Goal: Navigation & Orientation: Find specific page/section

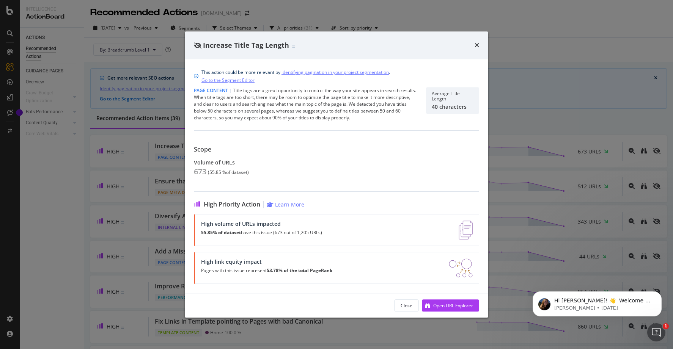
scroll to position [56, 0]
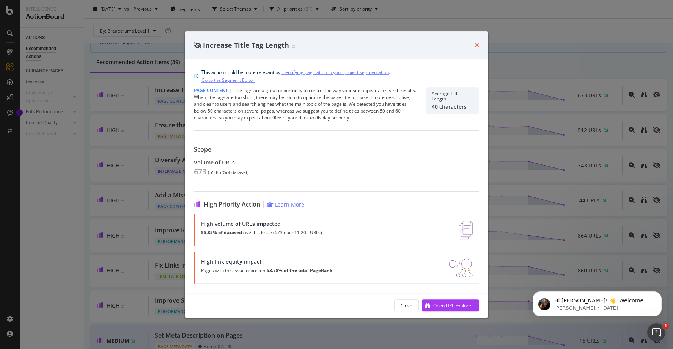
click at [479, 46] on icon "times" at bounding box center [476, 45] width 5 height 6
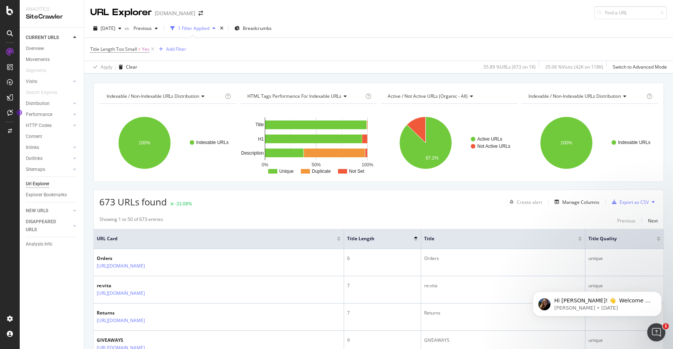
click at [13, 37] on div at bounding box center [10, 33] width 12 height 12
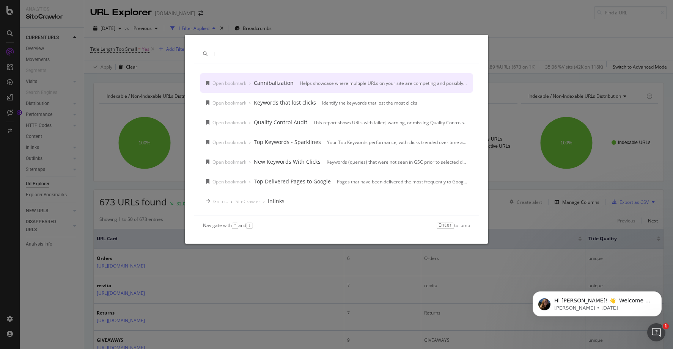
type input "l"
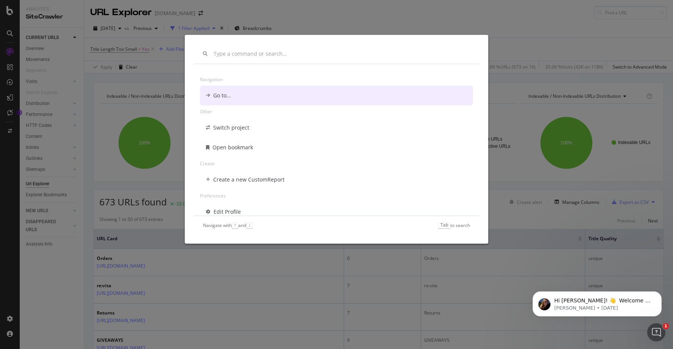
click at [157, 16] on div "Navigation Go to... Other Switch project Open bookmark Create Create a new Cust…" at bounding box center [336, 174] width 673 height 349
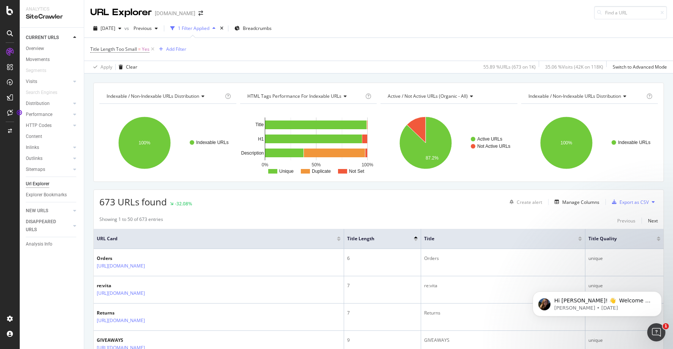
click at [42, 17] on div "SiteCrawler" at bounding box center [52, 17] width 52 height 9
click at [44, 39] on div "CURRENT URLS" at bounding box center [42, 38] width 33 height 8
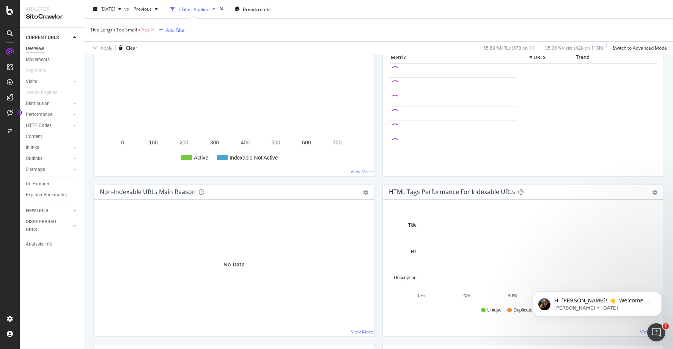
scroll to position [126, 0]
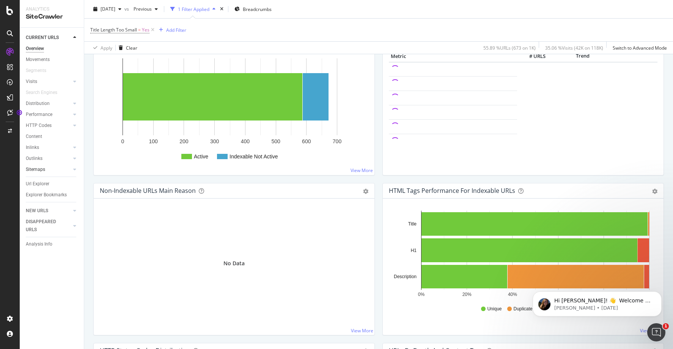
click at [50, 168] on link "Sitemaps" at bounding box center [48, 170] width 45 height 8
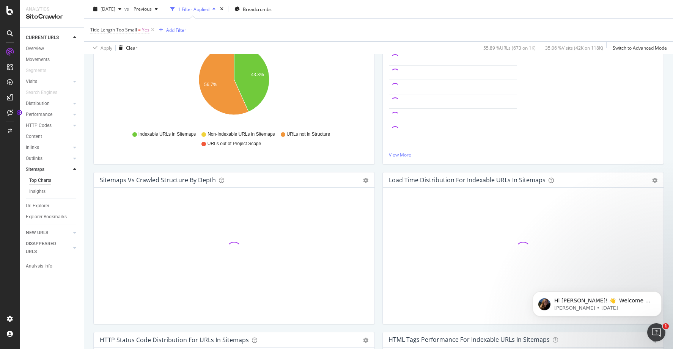
click at [46, 181] on div "Top Charts" at bounding box center [40, 181] width 22 height 8
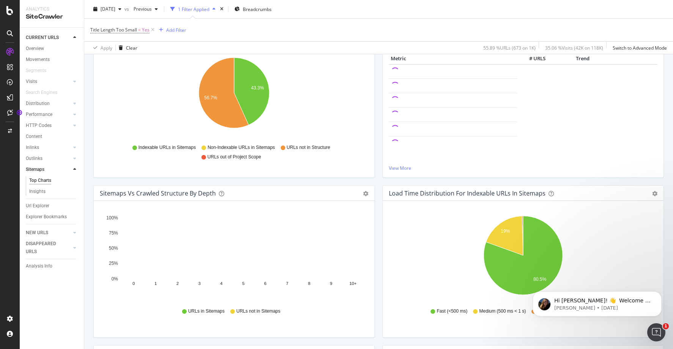
scroll to position [114, 0]
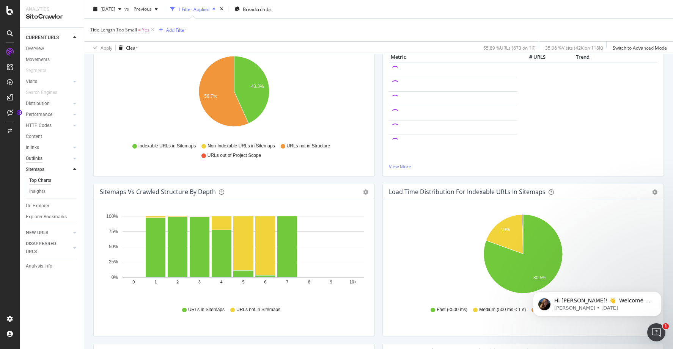
click at [38, 160] on div "Outlinks" at bounding box center [34, 159] width 17 height 8
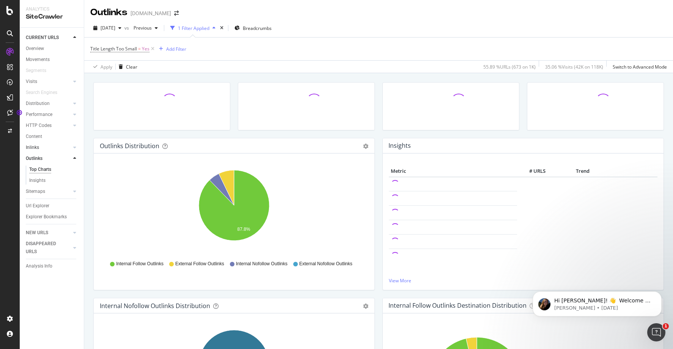
click at [39, 149] on link "Inlinks" at bounding box center [48, 148] width 45 height 8
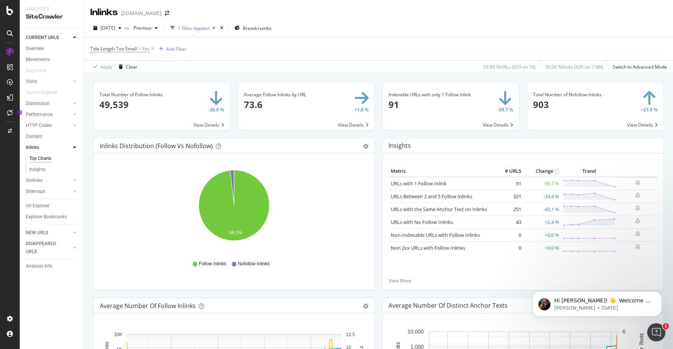
click at [36, 17] on div "SiteCrawler" at bounding box center [52, 17] width 52 height 9
click at [13, 11] on div at bounding box center [10, 10] width 18 height 9
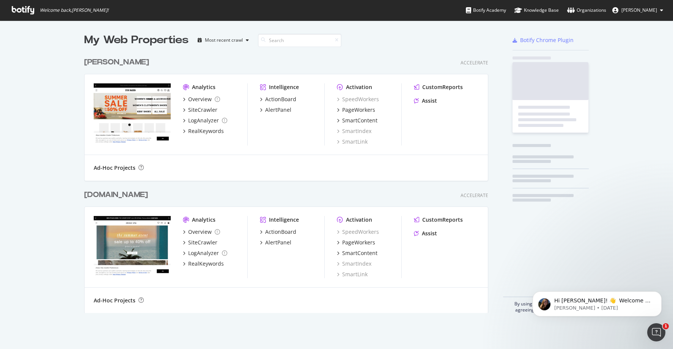
scroll to position [349, 673]
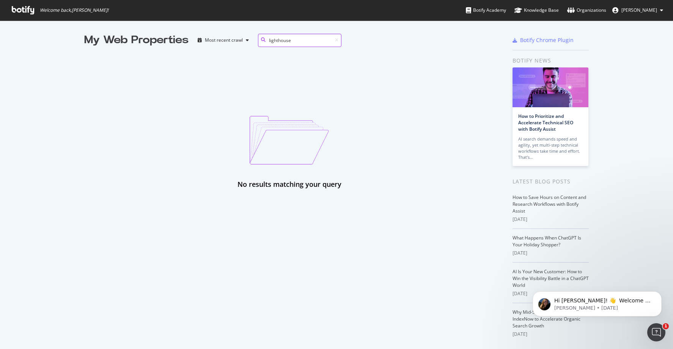
click at [278, 41] on input "lighthouse" at bounding box center [299, 40] width 83 height 13
click at [303, 41] on input "light house" at bounding box center [299, 40] width 83 height 13
type input "performance analysis"
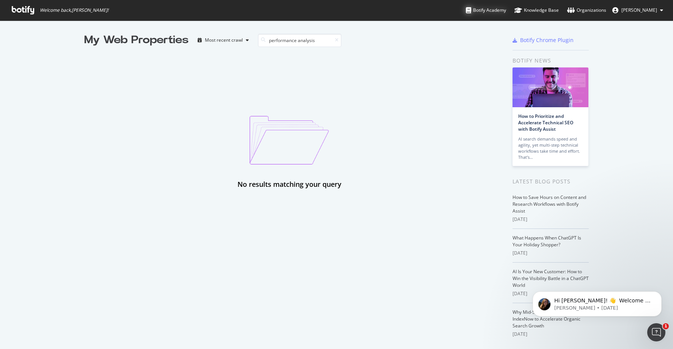
click at [498, 8] on div "Botify Academy" at bounding box center [486, 10] width 40 height 8
